Goal: Check status: Check status

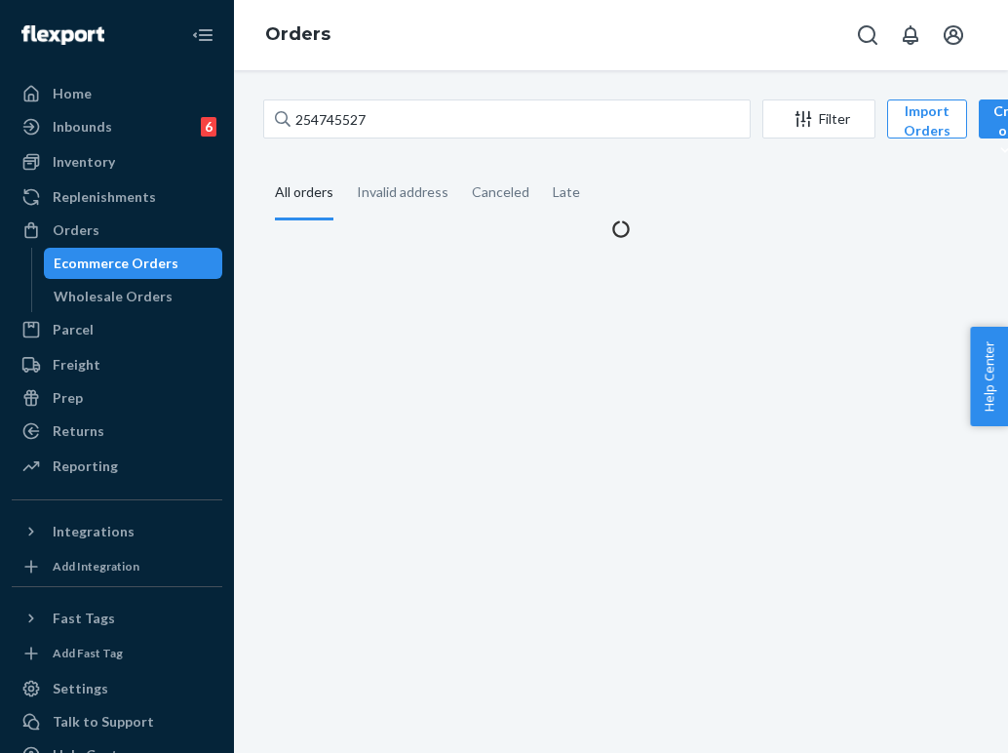
click at [412, 126] on input "254745527" at bounding box center [507, 118] width 488 height 39
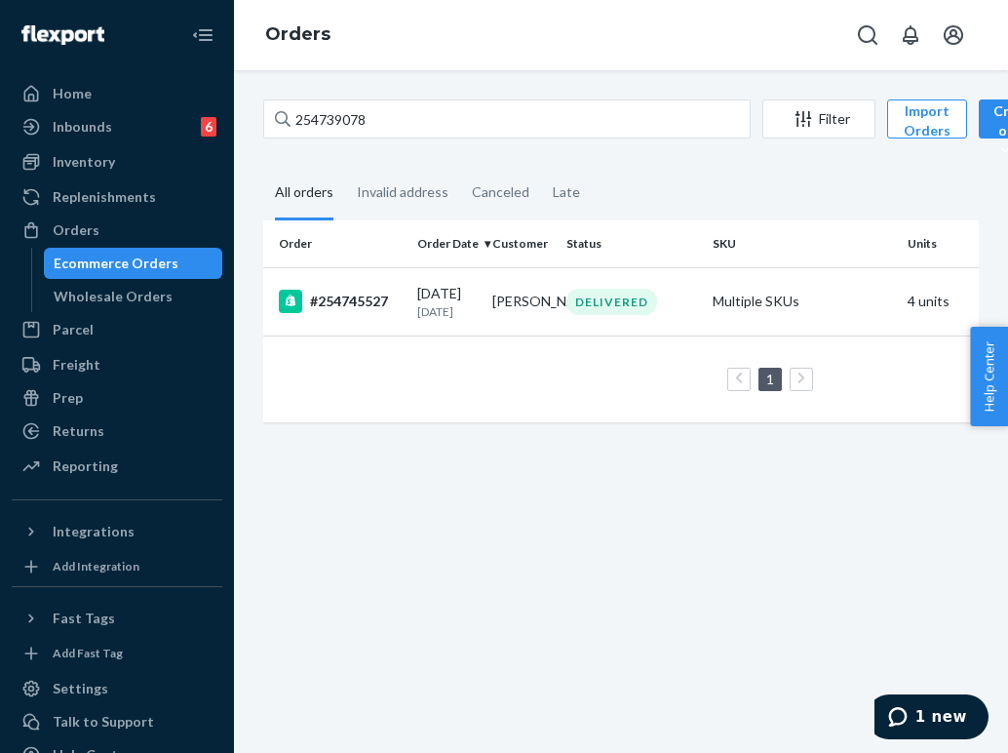
type input "254739078"
click at [602, 313] on div "DELIVERED" at bounding box center [612, 302] width 91 height 26
click at [693, 320] on td "DELIVERED" at bounding box center [632, 301] width 146 height 68
click at [658, 315] on div "DELIVERED" at bounding box center [632, 302] width 138 height 26
click at [511, 301] on td "[PERSON_NAME]" at bounding box center [522, 301] width 75 height 68
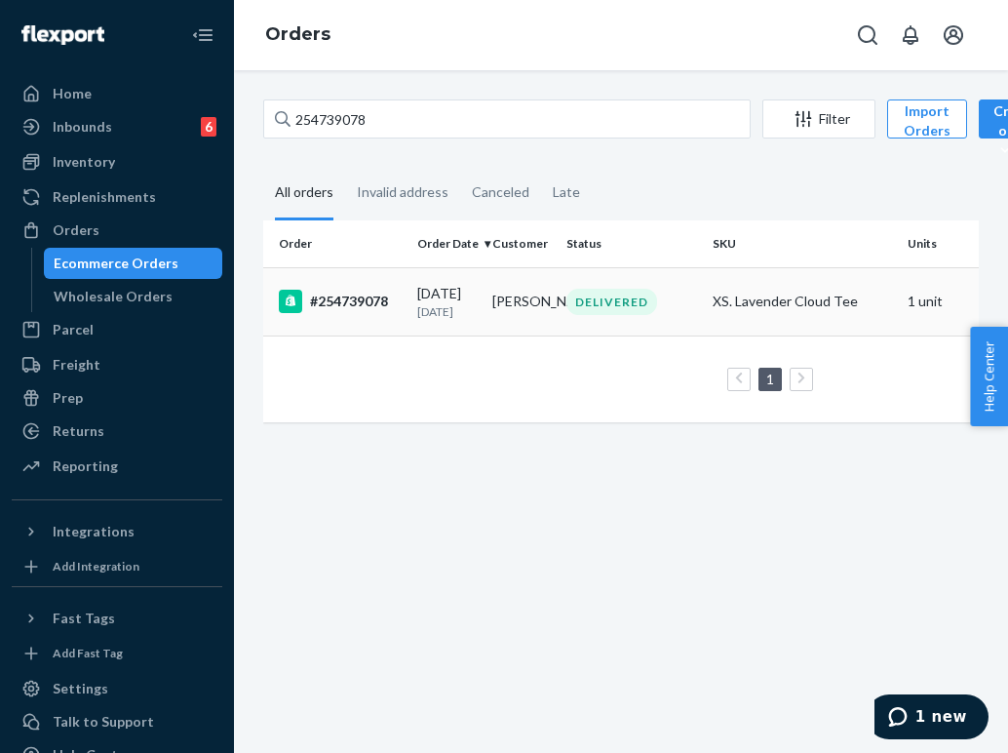
click at [580, 302] on div "DELIVERED" at bounding box center [612, 302] width 91 height 26
click at [576, 302] on div "DELIVERED" at bounding box center [612, 302] width 91 height 26
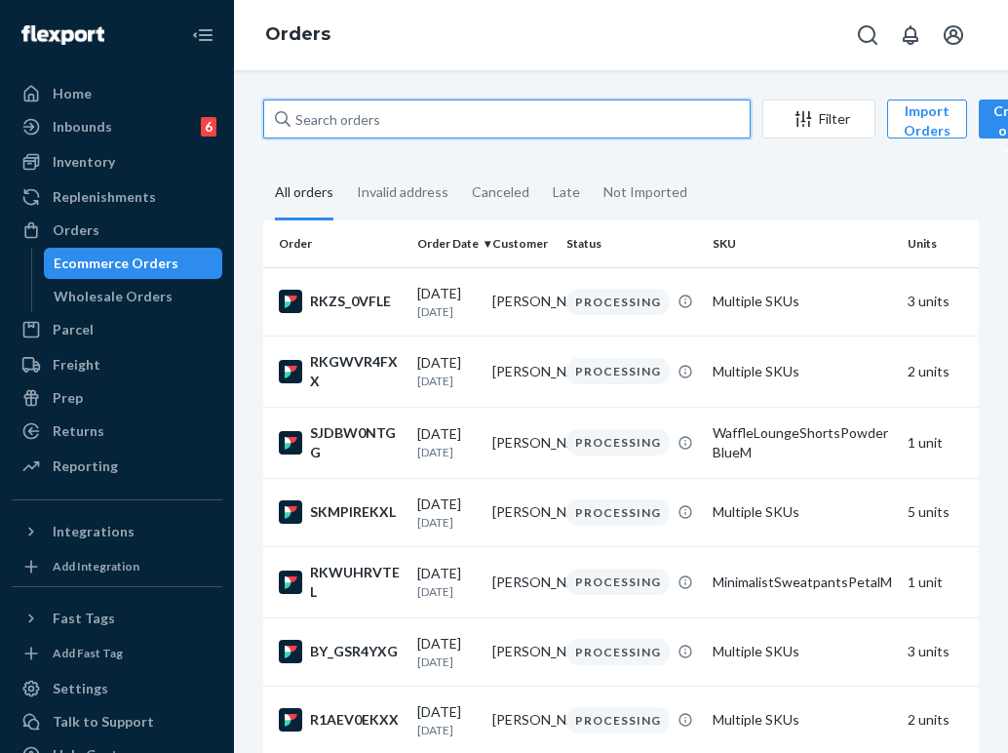
click at [557, 120] on input "text" at bounding box center [507, 118] width 488 height 39
paste input "254739078"
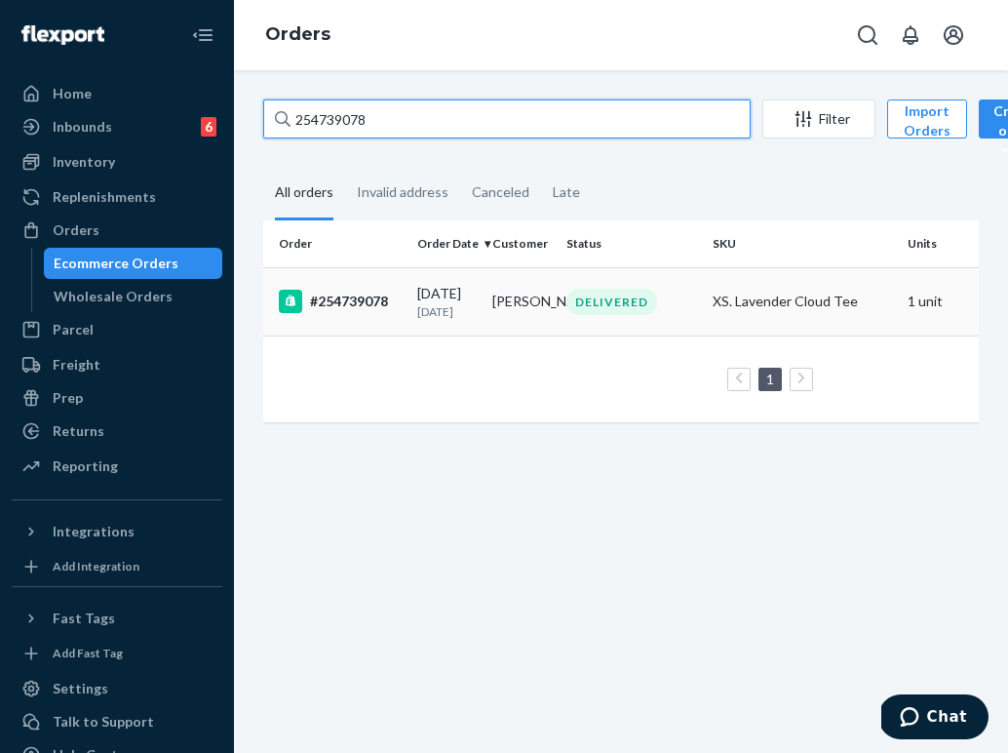
type input "254739078"
click at [453, 295] on div "08/16/2025 6 days ago" at bounding box center [446, 302] width 59 height 36
click at [694, 311] on div "DELIVERED" at bounding box center [632, 302] width 138 height 26
click at [451, 295] on div "08/16/2025 6 days ago" at bounding box center [446, 302] width 59 height 36
click at [538, 317] on td "[PERSON_NAME]" at bounding box center [522, 301] width 75 height 68
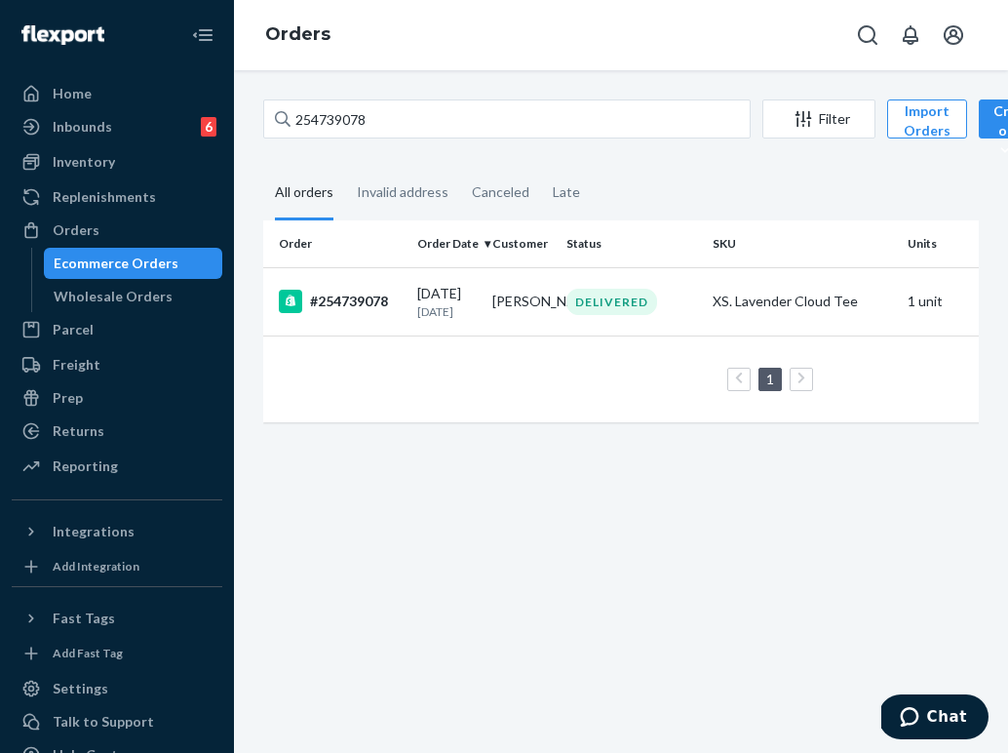
click at [538, 317] on td "[PERSON_NAME]" at bounding box center [522, 301] width 75 height 68
click at [86, 223] on div "Orders" at bounding box center [76, 230] width 47 height 20
click at [352, 120] on input "254739078" at bounding box center [507, 118] width 488 height 39
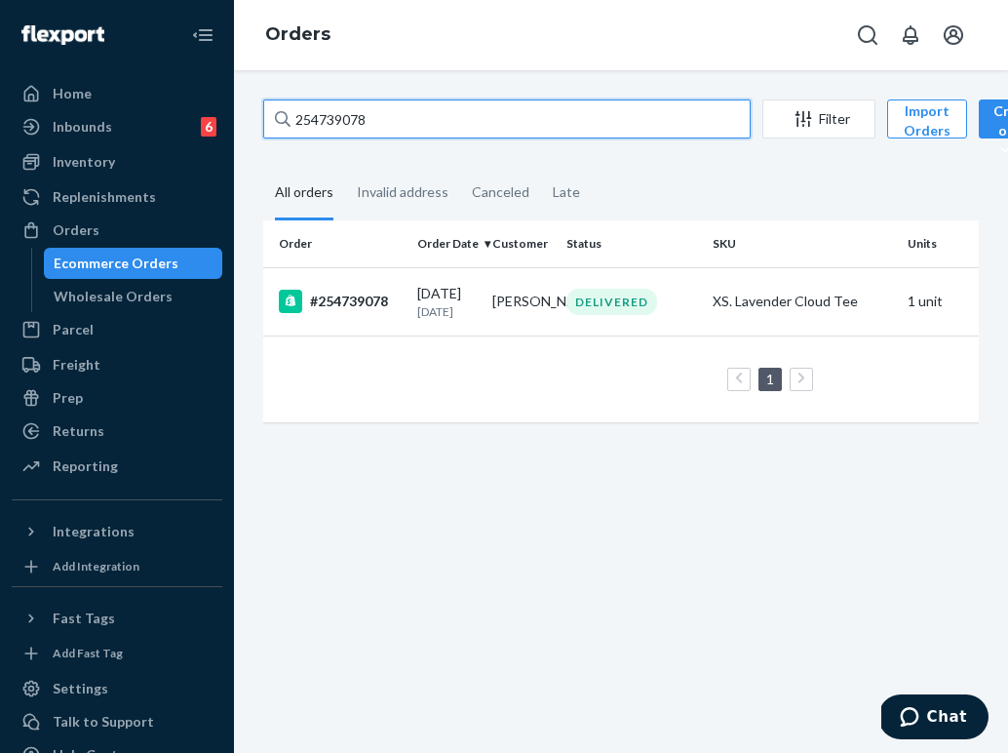
paste input "98563"
type input "254798563"
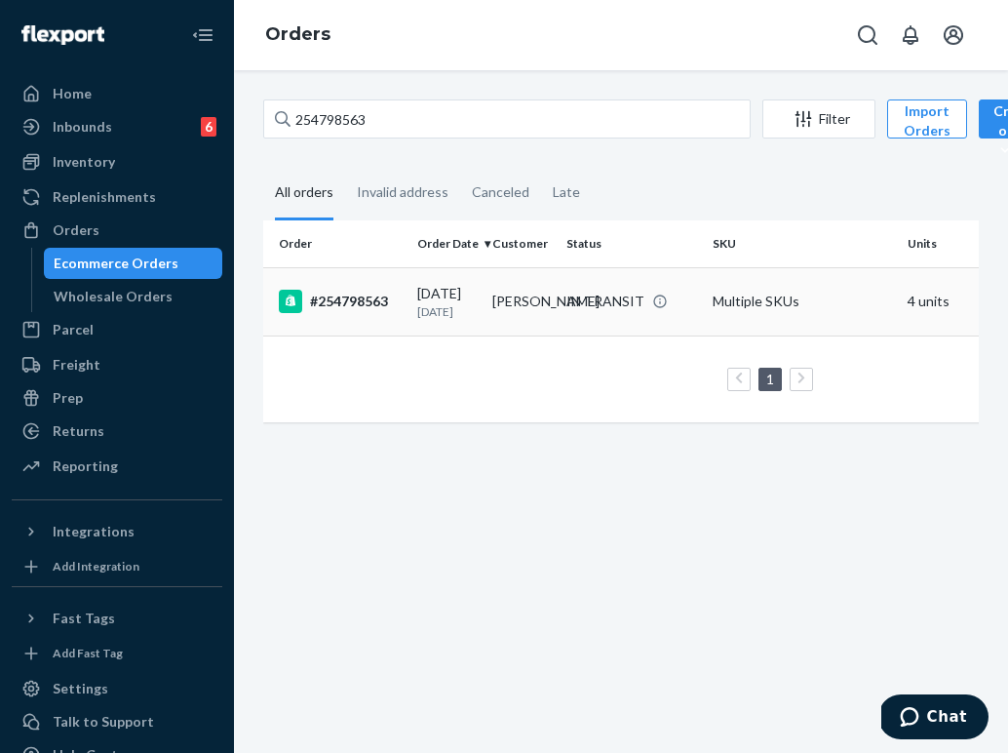
click at [554, 315] on td "Anna Burns" at bounding box center [522, 301] width 75 height 68
